Goal: Task Accomplishment & Management: Complete application form

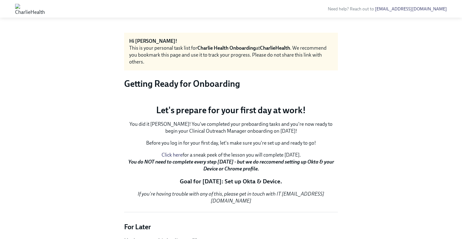
click at [45, 11] on img at bounding box center [30, 9] width 30 height 10
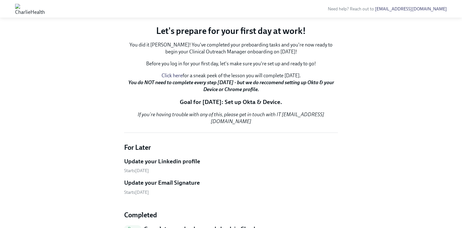
scroll to position [88, 0]
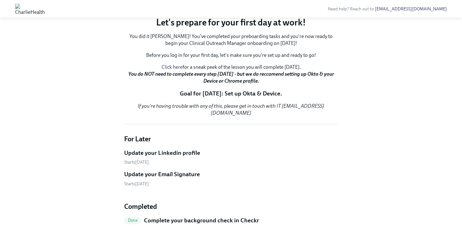
click at [237, 47] on p "You did it [PERSON_NAME]! You've completed your preboarding tasks and you're no…" at bounding box center [231, 40] width 214 height 14
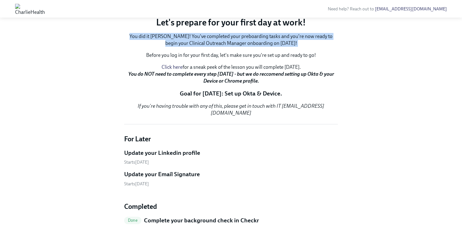
click at [237, 47] on p "You did it [PERSON_NAME]! You've completed your preboarding tasks and you're no…" at bounding box center [231, 40] width 214 height 14
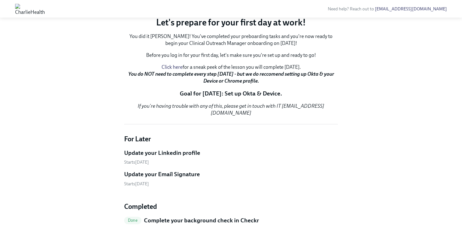
click at [225, 59] on p "Before you log in for your first day, let's make sure you're set up and ready t…" at bounding box center [231, 55] width 214 height 7
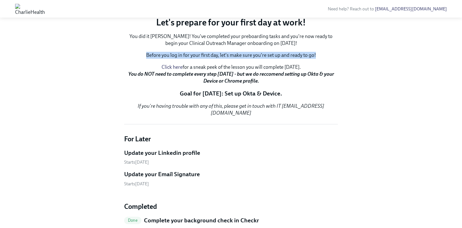
click at [225, 59] on p "Before you log in for your first day, let's make sure you're set up and ready t…" at bounding box center [231, 55] width 214 height 7
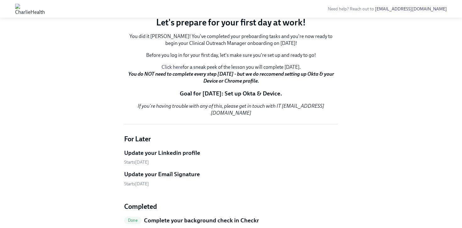
click at [233, 47] on p "You did it [PERSON_NAME]! You've completed your preboarding tasks and you're no…" at bounding box center [231, 40] width 214 height 14
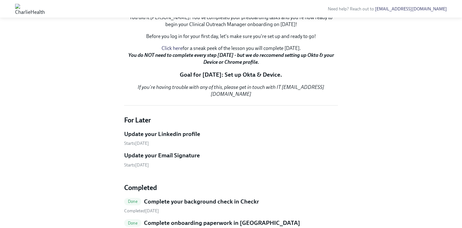
click at [245, 65] on strong "You do NOT need to complete every step [DATE] - but we do reccomend setting up …" at bounding box center [231, 58] width 206 height 13
click at [216, 79] on p "Goal for [DATE]: Set up Okta & Device." at bounding box center [231, 75] width 214 height 8
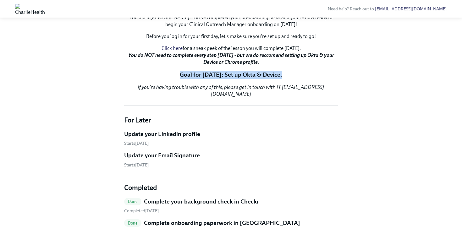
click at [236, 79] on p "Goal for [DATE]: Set up Okta & Device." at bounding box center [231, 75] width 214 height 8
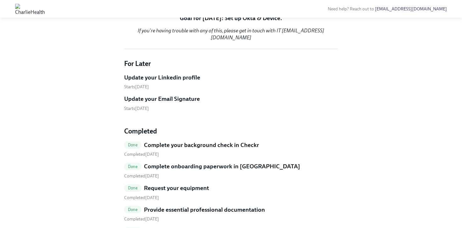
scroll to position [167, 0]
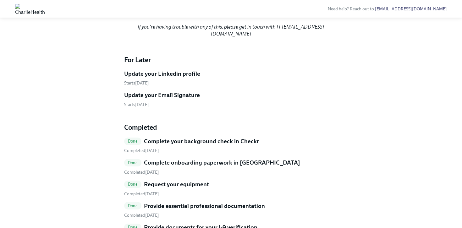
click at [229, 86] on div "Hi [PERSON_NAME]! This is your personal task list for [PERSON_NAME] Health Onbo…" at bounding box center [231, 89] width 214 height 447
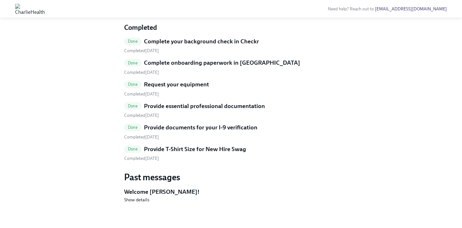
scroll to position [222, 0]
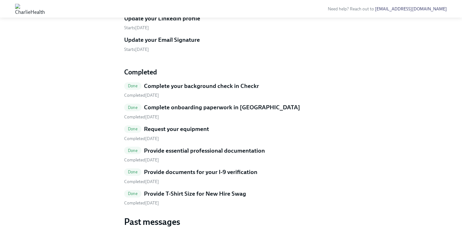
click at [159, 23] on h5 "Update your Linkedin profile" at bounding box center [162, 18] width 76 height 8
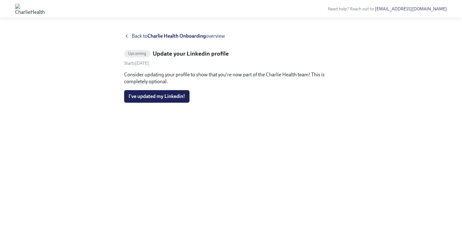
click at [127, 37] on icon at bounding box center [126, 36] width 5 height 5
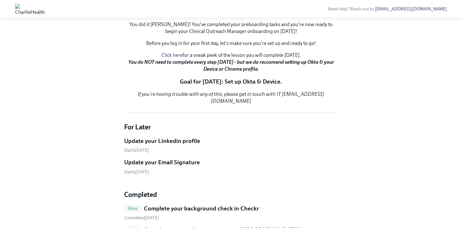
scroll to position [104, 0]
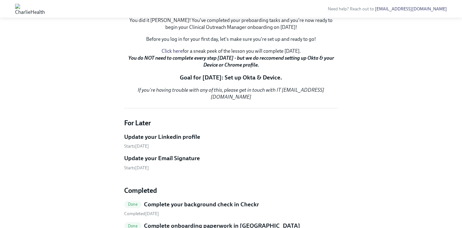
click at [157, 141] on h5 "Update your Linkedin profile" at bounding box center [162, 137] width 76 height 8
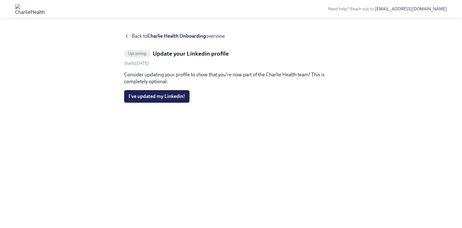
click at [141, 40] on div "Back to [PERSON_NAME] Health Onboarding overview Upcoming Update your Linkedin …" at bounding box center [231, 123] width 214 height 180
click at [144, 37] on span "Back to Charlie Health Onboarding overview" at bounding box center [178, 36] width 93 height 7
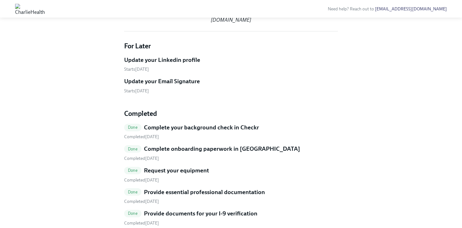
scroll to position [188, 0]
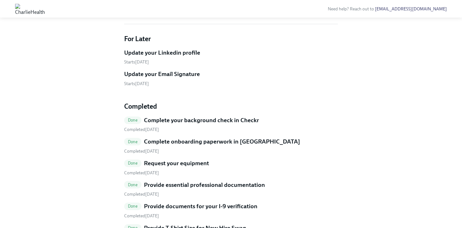
click at [141, 78] on h5 "Update your Email Signature" at bounding box center [162, 74] width 76 height 8
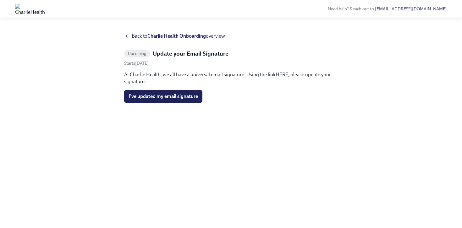
click at [283, 76] on link "HERE" at bounding box center [281, 75] width 13 height 6
click at [144, 96] on span "I've updated my email signature" at bounding box center [162, 96] width 69 height 6
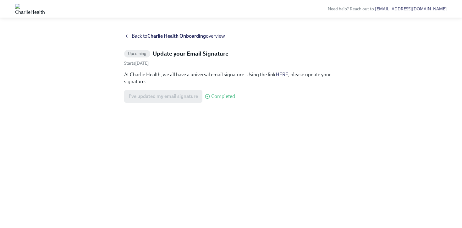
click at [159, 37] on strong "Charlie Health Onboarding" at bounding box center [176, 36] width 58 height 6
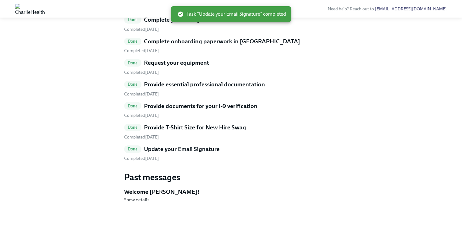
scroll to position [297, 0]
